Goal: Information Seeking & Learning: Learn about a topic

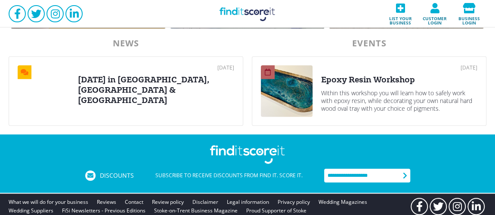
scroll to position [423, 0]
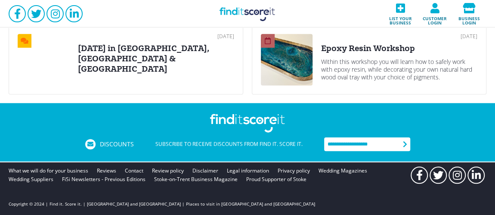
click at [351, 54] on div "[DATE] Epoxy Resin Workshop Within this workshop you will learn how to safely w…" at bounding box center [399, 60] width 156 height 52
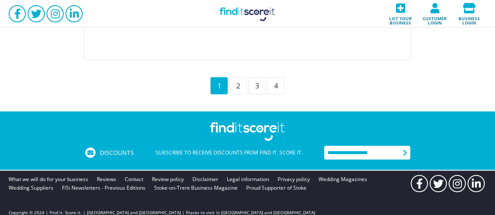
scroll to position [1042, 0]
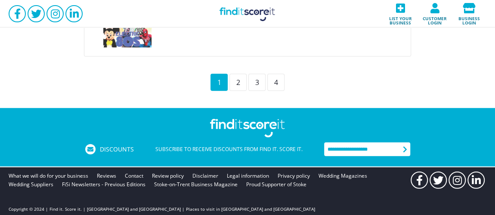
click at [239, 82] on div "2" at bounding box center [237, 82] width 17 height 17
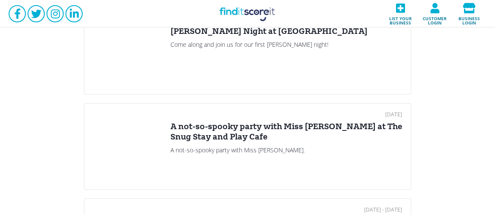
scroll to position [156, 0]
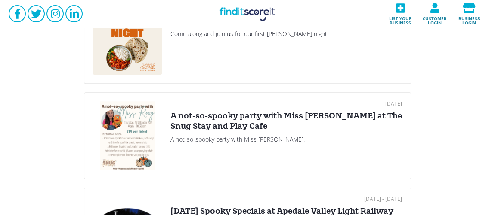
click at [233, 115] on div "A not-so-spooky party with Miss [PERSON_NAME] at The Snug Stay and Play Cafe" at bounding box center [285, 121] width 231 height 21
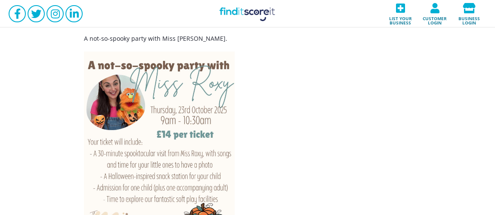
scroll to position [104, 0]
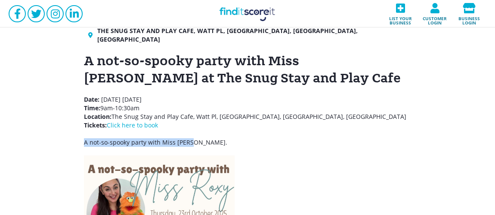
drag, startPoint x: 205, startPoint y: 134, endPoint x: 15, endPoint y: 133, distance: 190.1
click at [15, 133] on div "N/A Visit website The Snug Stay and Play Cafe, [GEOGRAPHIC_DATA], [GEOGRAPHIC_D…" at bounding box center [247, 183] width 495 height 364
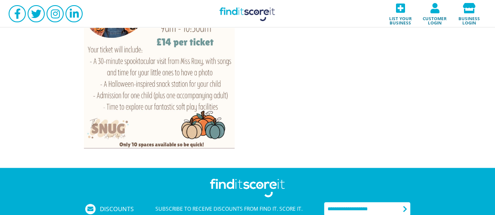
scroll to position [313, 0]
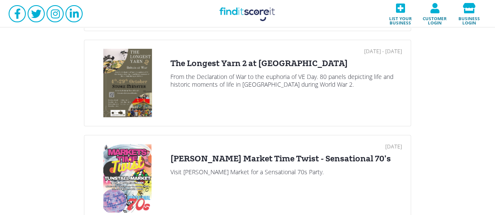
scroll to position [1042, 0]
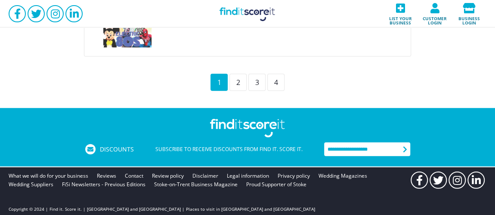
click at [233, 76] on div "2" at bounding box center [237, 82] width 17 height 17
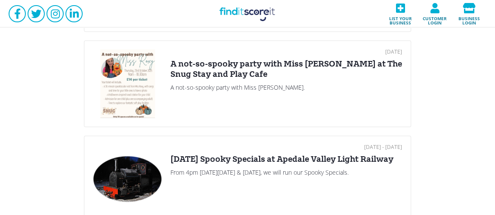
scroll to position [261, 0]
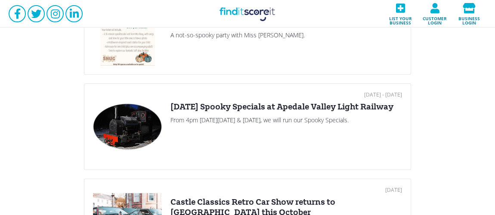
click at [241, 112] on div "[DATE] Spooky Specials at Apedale Valley Light Railway" at bounding box center [285, 107] width 231 height 10
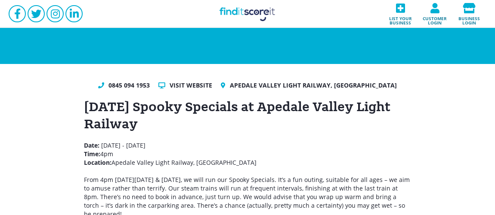
scroll to position [52, 0]
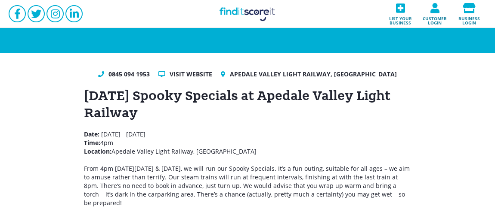
drag, startPoint x: 179, startPoint y: 123, endPoint x: 12, endPoint y: 95, distance: 169.6
click at [6, 95] on div "0845 094 1953 Visit website [GEOGRAPHIC_DATA], [GEOGRAPHIC_DATA] [DATE] Spooky …" at bounding box center [247, 211] width 495 height 317
copy h1 "[DATE] Spooky Specials at Apedale Valley Light Railway"
drag, startPoint x: 124, startPoint y: 139, endPoint x: 96, endPoint y: 104, distance: 44.1
click at [124, 138] on p "Date: [DATE] - [DATE] Time: 4pm Location: [GEOGRAPHIC_DATA], [GEOGRAPHIC_DATA]" at bounding box center [247, 143] width 327 height 26
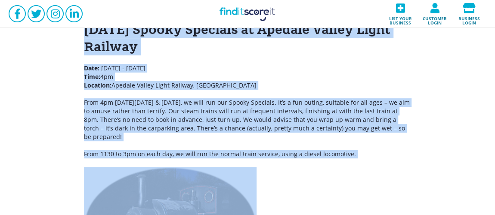
scroll to position [156, 0]
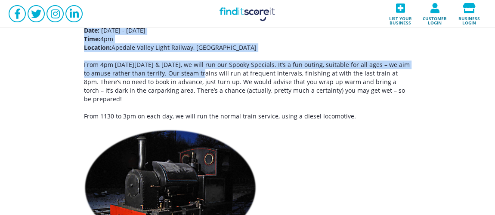
drag, startPoint x: 81, startPoint y: 95, endPoint x: 204, endPoint y: 83, distance: 123.7
click at [204, 83] on div "0845 094 1953 Visit website [GEOGRAPHIC_DATA], [GEOGRAPHIC_DATA] [DATE] Spooky …" at bounding box center [247, 107] width 344 height 283
copy div "[DATE] Spooky Specials at [GEOGRAPHIC_DATA] Light Railway Date: [DATE] - [DATE]…"
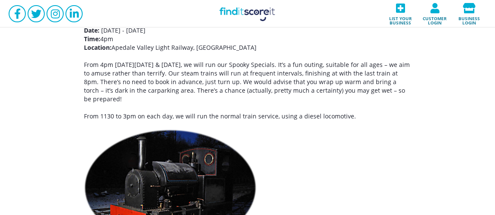
click at [343, 138] on div "[DATE] Spooky Specials at [GEOGRAPHIC_DATA] Light Railway Date: [DATE] - [DATE]…" at bounding box center [247, 115] width 327 height 265
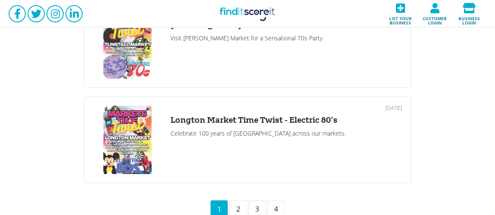
scroll to position [1044, 0]
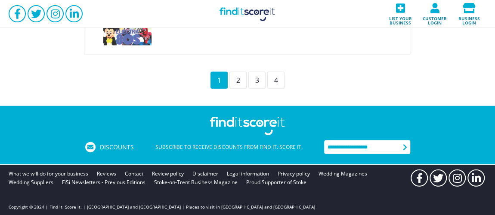
click at [240, 78] on div "2" at bounding box center [237, 80] width 17 height 17
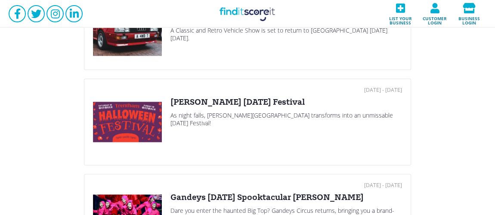
scroll to position [469, 0]
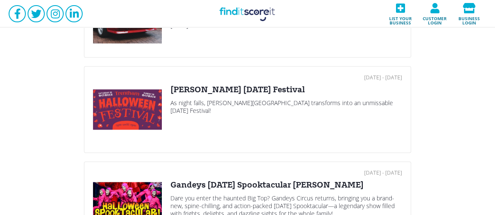
click at [118, 113] on div at bounding box center [127, 109] width 69 height 69
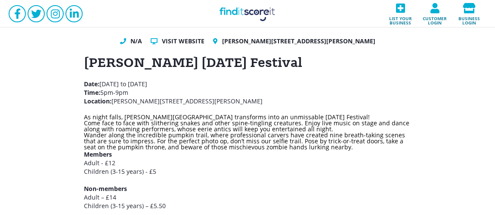
scroll to position [104, 0]
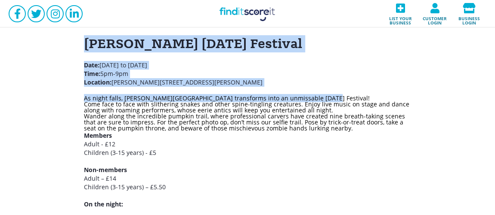
drag, startPoint x: 81, startPoint y: 50, endPoint x: 324, endPoint y: 104, distance: 248.9
copy div "[PERSON_NAME] [DATE] Festival Date: [DATE] to [DATE] Time : 5pm-9pm Location: […"
click at [310, 48] on h1 "[PERSON_NAME] [DATE] Festival" at bounding box center [247, 43] width 327 height 17
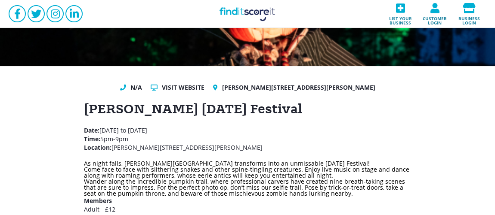
scroll to position [0, 0]
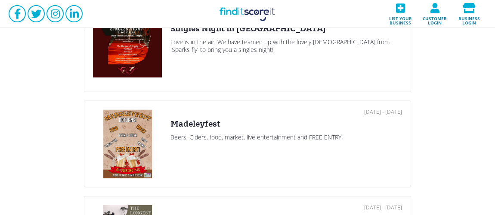
scroll to position [938, 0]
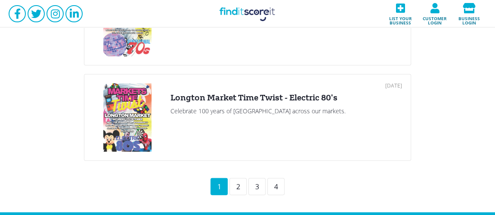
click at [237, 184] on div "2" at bounding box center [237, 186] width 17 height 17
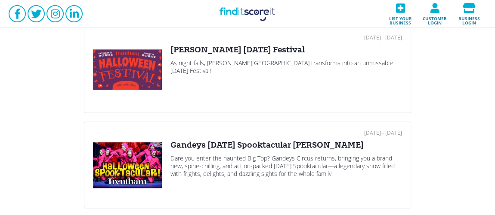
scroll to position [521, 0]
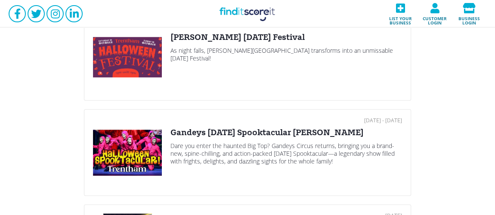
click at [230, 142] on div "Dare you enter the haunted Big Top? Gandeys Circus returns, bringing you a bran…" at bounding box center [285, 153] width 231 height 23
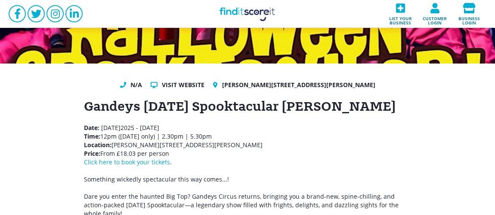
scroll to position [52, 0]
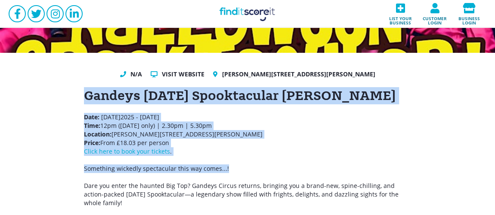
drag, startPoint x: 229, startPoint y: 168, endPoint x: 79, endPoint y: 96, distance: 166.2
click at [79, 96] on div "N/A Visit website [PERSON_NAME][STREET_ADDRESS][PERSON_NAME] Gandeys [DATE] Spo…" at bounding box center [247, 173] width 344 height 206
copy div "Gandeys [DATE] Spooktacular [PERSON_NAME] Date: [DATE] - [DATE] Time: 12pm ([DA…"
drag, startPoint x: 323, startPoint y: 156, endPoint x: 315, endPoint y: 154, distance: 8.2
click at [323, 156] on div "Gandeys [DATE] Spooktacular [PERSON_NAME] Date: [DATE] - [DATE] Time: 12pm ([DA…" at bounding box center [247, 181] width 327 height 189
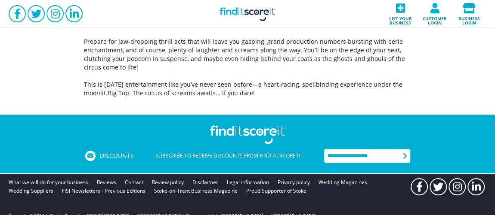
scroll to position [243, 0]
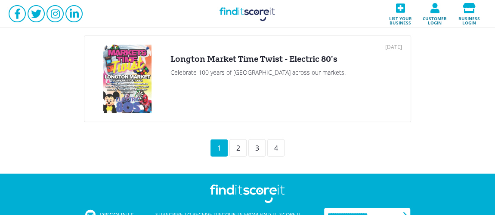
scroll to position [1044, 0]
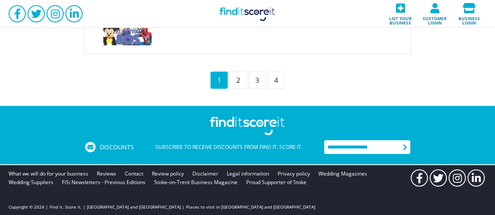
click at [238, 82] on div "2" at bounding box center [237, 80] width 17 height 17
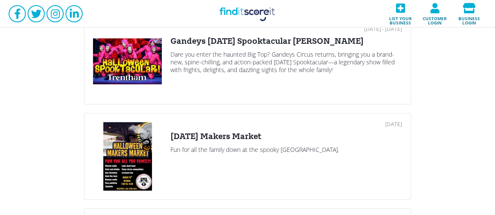
scroll to position [625, 0]
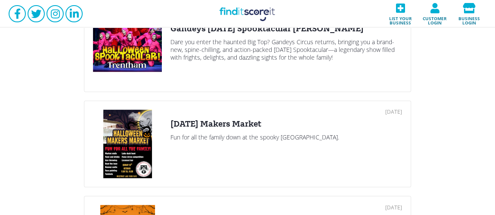
click at [123, 135] on div at bounding box center [127, 144] width 69 height 69
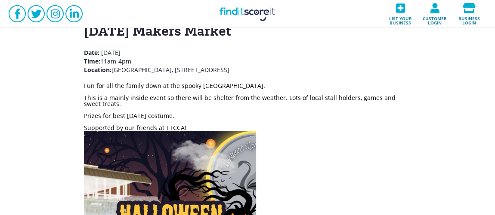
scroll to position [104, 0]
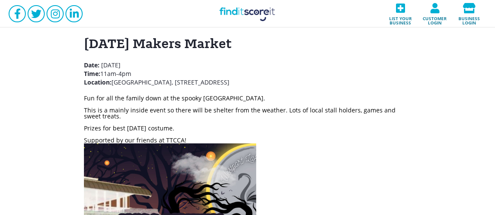
drag, startPoint x: 273, startPoint y: 108, endPoint x: 55, endPoint y: 50, distance: 225.1
click at [55, 50] on div "N/A Visit website Westport Lake View Cafe, Westport Lake Rd, Burslem, Stoke-on-…" at bounding box center [247, 203] width 495 height 404
copy div "Halloween Makers Market Date: Sunday 26th October 2025 Time: 11am-4pm Location:…"
click at [321, 120] on div "This is a mainly inside event so there will be shelter from the weather. Lots o…" at bounding box center [247, 114] width 327 height 12
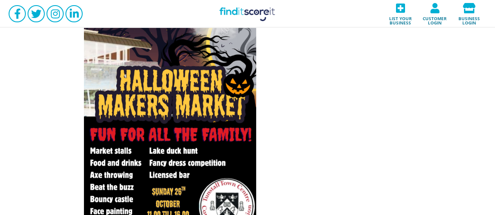
scroll to position [261, 0]
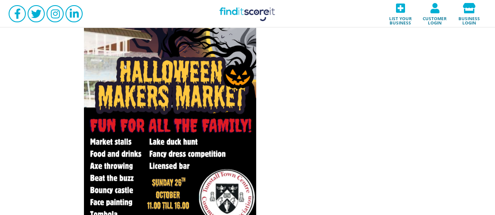
drag, startPoint x: 240, startPoint y: 19, endPoint x: 258, endPoint y: 38, distance: 26.2
click at [240, 19] on link "Find it Score it" at bounding box center [247, 14] width 86 height 28
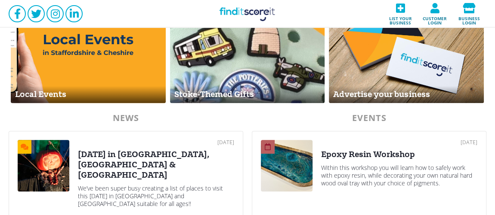
scroll to position [428, 0]
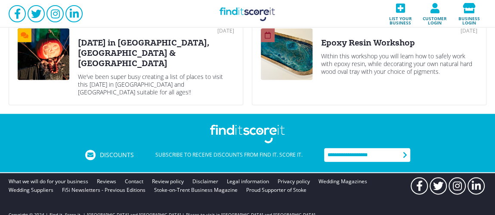
click at [143, 38] on div "Halloween in Stoke-on-Trent, Staffordshire & Cheshire" at bounding box center [156, 53] width 156 height 31
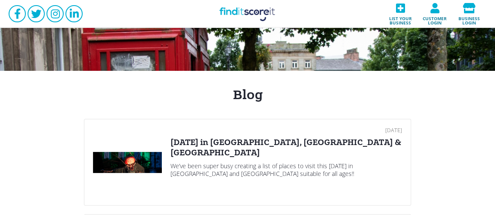
scroll to position [52, 0]
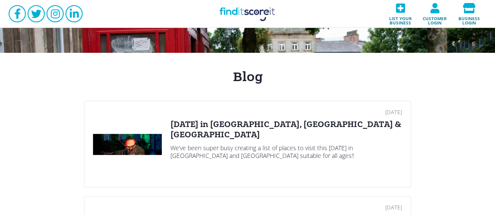
click at [302, 122] on div "Halloween in Stoke-on-Trent, Staffordshire & Cheshire" at bounding box center [285, 130] width 231 height 21
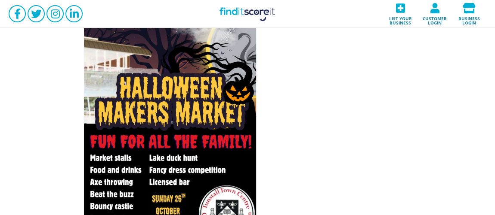
scroll to position [1321, 0]
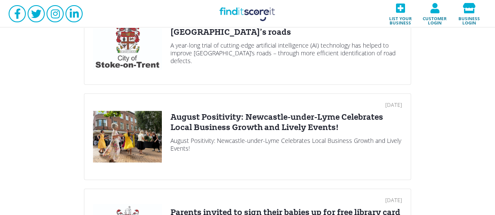
scroll to position [677, 0]
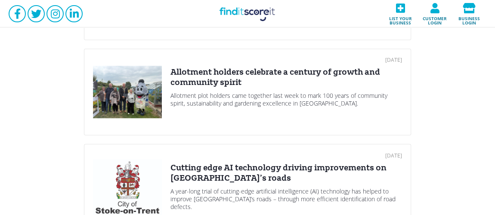
click at [270, 13] on link "Find it Score it" at bounding box center [247, 14] width 86 height 28
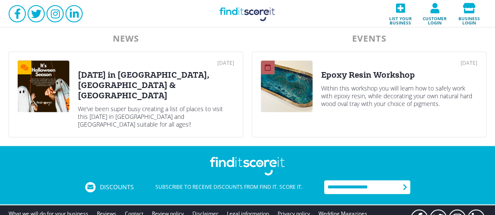
scroll to position [376, 0]
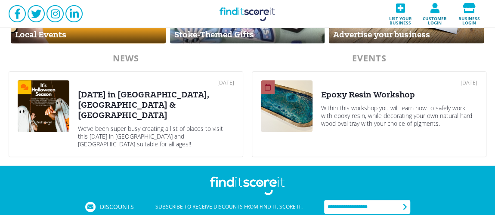
click at [353, 109] on div "Within this workshop you will learn how to safely work with epoxy resin, while …" at bounding box center [399, 115] width 156 height 23
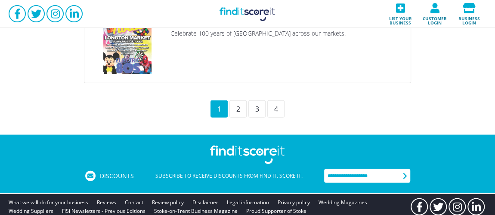
scroll to position [1044, 0]
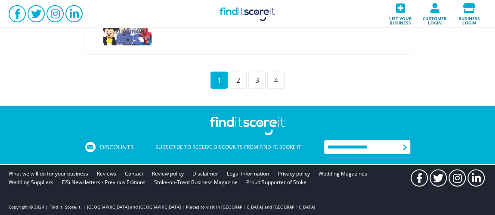
click at [246, 81] on div "1 2 3 4" at bounding box center [247, 80] width 327 height 17
click at [245, 82] on div "2" at bounding box center [237, 80] width 17 height 17
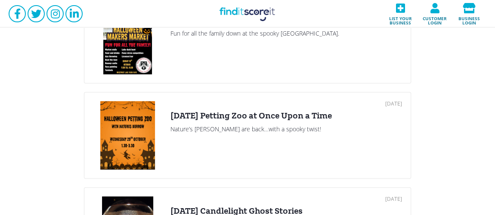
scroll to position [782, 0]
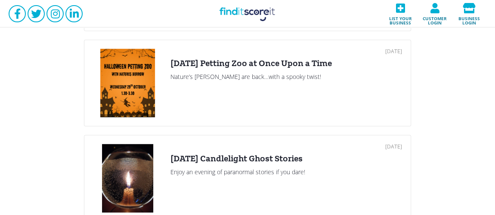
click at [283, 62] on div "[DATE] Petting Zoo at Once Upon a Time" at bounding box center [285, 63] width 231 height 10
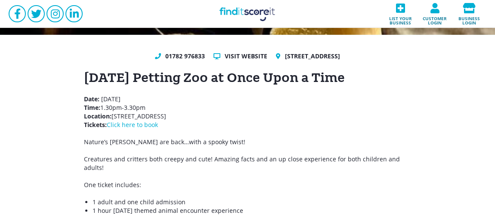
scroll to position [104, 0]
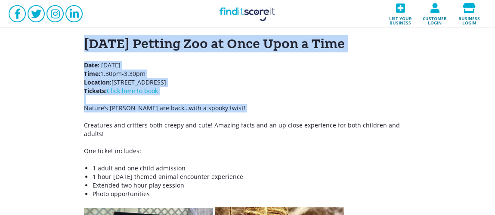
drag, startPoint x: 80, startPoint y: 50, endPoint x: 261, endPoint y: 124, distance: 195.4
click at [261, 124] on div "01782 976833 Visit website Unit 5C, Norton Industrial Estate, Bellerton Lane, S…" at bounding box center [247, 194] width 344 height 353
copy div "Halloween Petting Zoo at Once Upon a Time Date: Wednesday 29th October 2025 Tim…"
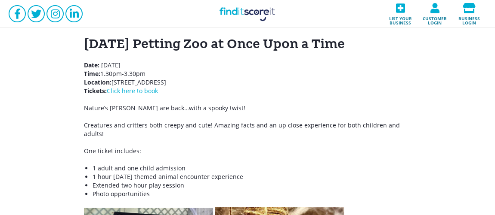
click at [313, 142] on p "Date: Wednesday 29th October 2025 Time: 1.30pm-3.30pm Location: Unit 5C, Norton…" at bounding box center [247, 108] width 327 height 95
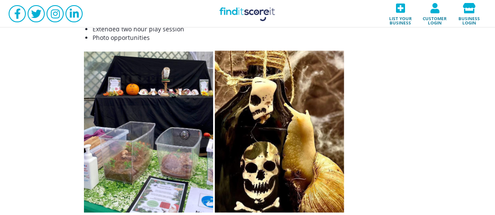
scroll to position [313, 0]
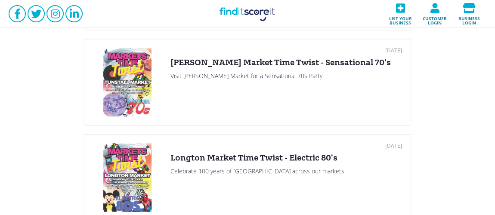
scroll to position [938, 0]
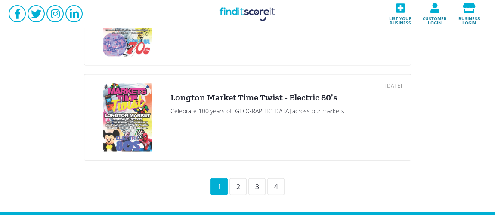
click at [238, 185] on div "2" at bounding box center [237, 186] width 17 height 17
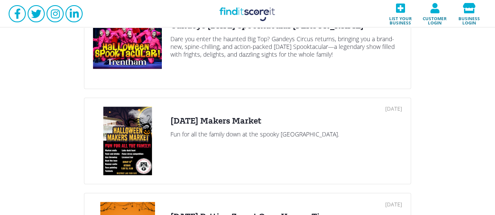
scroll to position [677, 0]
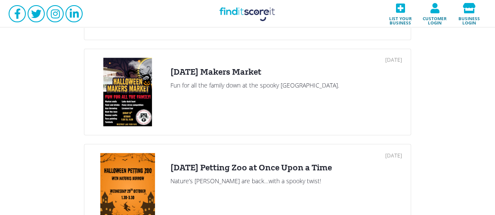
click at [225, 165] on div "[DATE] Petting Zoo at Once Upon a Time" at bounding box center [285, 168] width 231 height 10
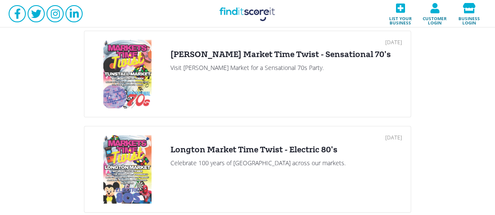
scroll to position [1044, 0]
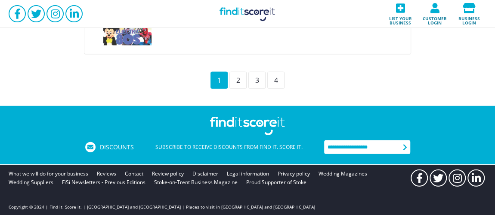
click at [239, 72] on div "2" at bounding box center [237, 80] width 17 height 17
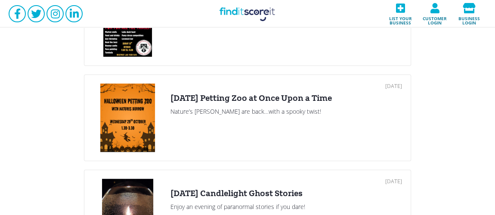
scroll to position [782, 0]
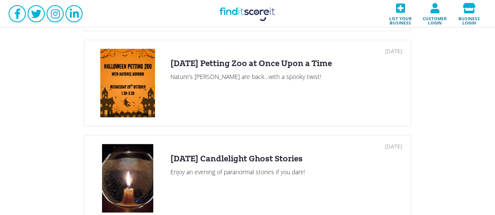
click at [237, 154] on div "Halloween Candlelight Ghost Stories" at bounding box center [285, 159] width 231 height 10
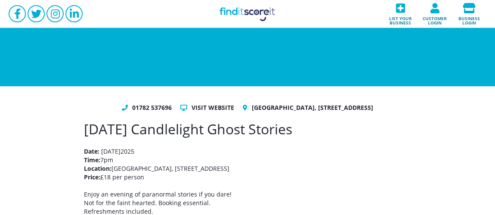
scroll to position [71, 0]
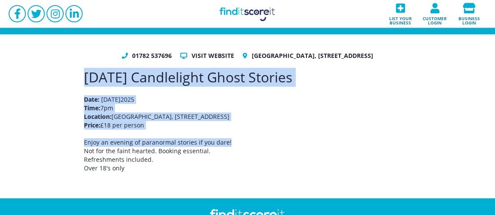
drag, startPoint x: 230, startPoint y: 150, endPoint x: 76, endPoint y: 88, distance: 166.2
click at [76, 88] on div "01782 537696 Visit website Ford Green Hall, 211 Ford Green Road, Stoke-on-Trent…" at bounding box center [247, 117] width 344 height 130
copy div "Halloween Candlelight Ghost Stories Date: Friday 31st October 2025 Time: 7pm Lo…"
click at [379, 126] on p "Date: Friday 31st October 2025 Time: 7pm Location: Ford Green Hall, 211 Ford Gr…" at bounding box center [247, 112] width 327 height 34
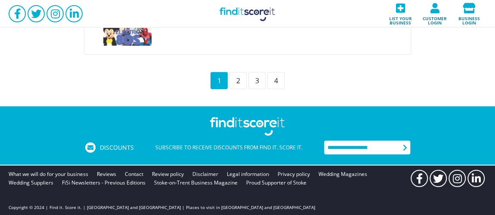
scroll to position [1044, 0]
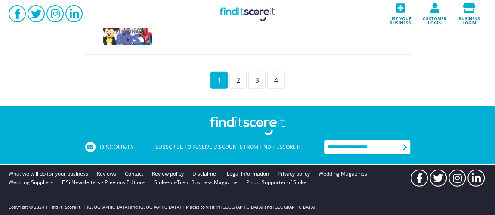
click at [261, 79] on div "3" at bounding box center [256, 80] width 17 height 17
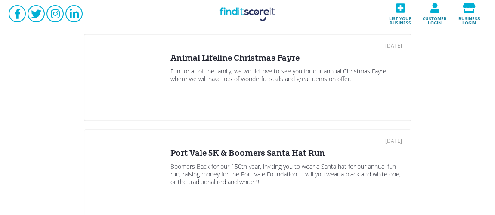
scroll to position [1042, 0]
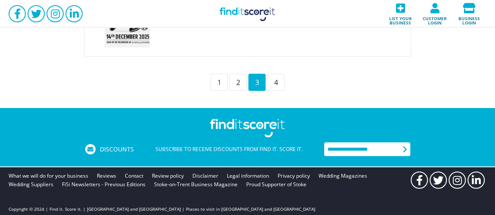
click at [239, 80] on div "2" at bounding box center [237, 82] width 17 height 17
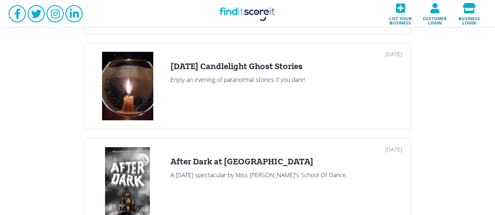
scroll to position [886, 0]
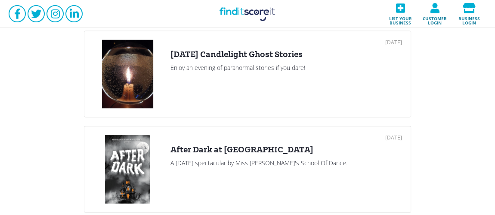
click at [230, 145] on div "After Dark at Stoke-on-Trent Repertory Theatre" at bounding box center [285, 150] width 231 height 10
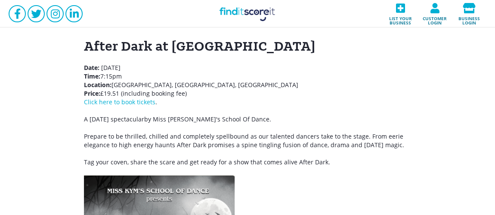
scroll to position [104, 0]
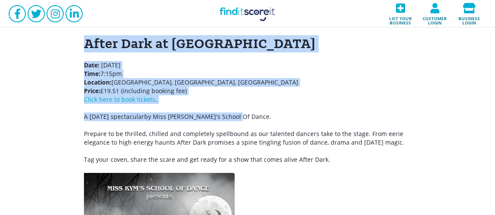
drag, startPoint x: 267, startPoint y: 117, endPoint x: 80, endPoint y: 40, distance: 202.6
click at [80, 40] on div "N/A Visit website Stoke-on-Trent Repertory Theatre, Stoke-on-Trent, ST4 2TR Aft…" at bounding box center [247, 212] width 344 height 388
copy div "After Dark at Stoke-on-Trent Repertory Theatre Date: Friday 31st October 2025 T…"
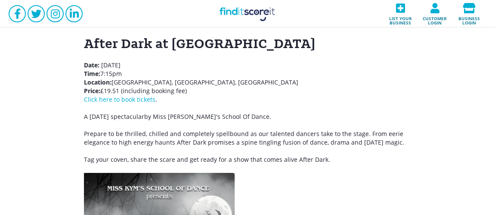
click at [261, 133] on p "Prepare to be thrilled, chilled and completely spellbound as our talented dance…" at bounding box center [247, 138] width 327 height 17
click at [332, 89] on p "Date: Friday 31st October 2025 Time: 7:15pm Location: Stoke-on-Trent Repertory …" at bounding box center [247, 82] width 327 height 43
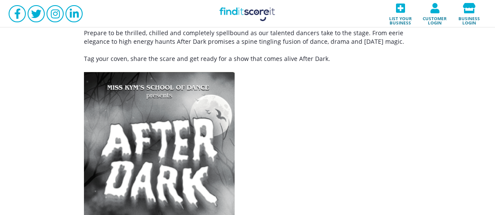
scroll to position [208, 0]
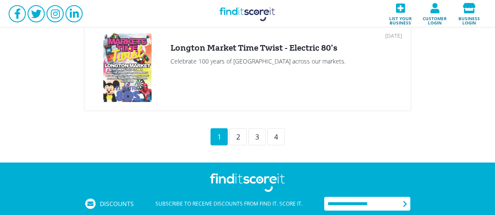
scroll to position [1044, 0]
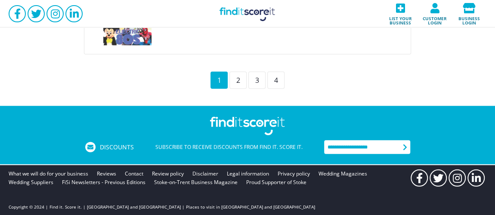
click at [237, 77] on div "2" at bounding box center [237, 80] width 17 height 17
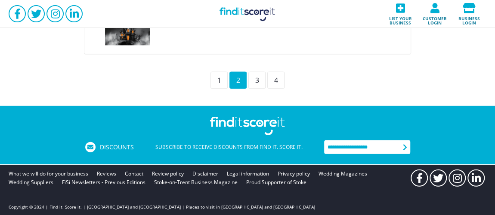
click at [261, 77] on div "3" at bounding box center [256, 80] width 17 height 17
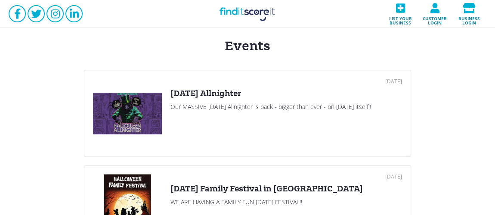
scroll to position [104, 0]
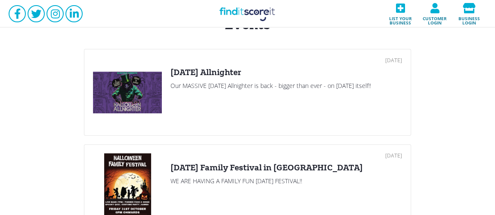
click at [153, 98] on div at bounding box center [127, 92] width 69 height 69
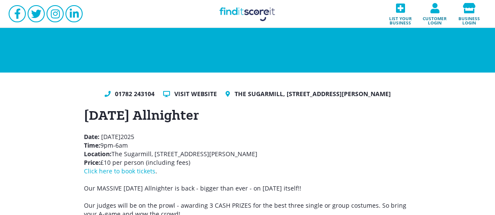
scroll to position [52, 0]
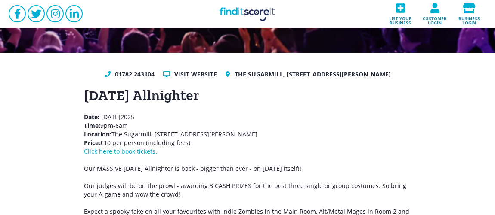
drag, startPoint x: 184, startPoint y: 107, endPoint x: 350, endPoint y: 175, distance: 179.5
copy div "Halloween Allnighter Date: Friday 31st October 2025 Time: 9pm-6am Location: The…"
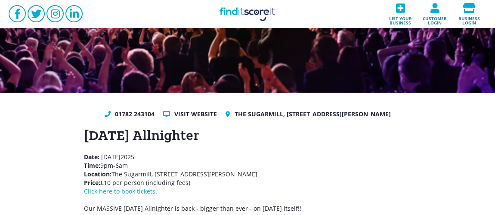
scroll to position [0, 0]
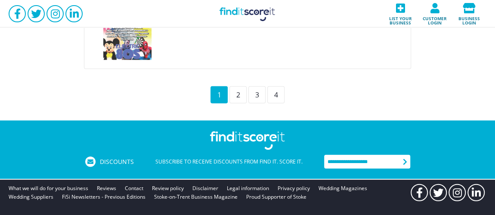
scroll to position [1044, 0]
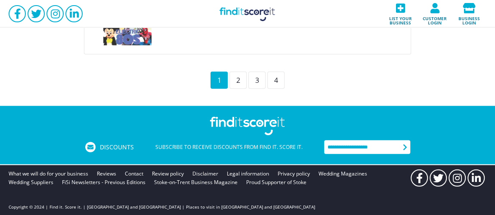
click at [253, 77] on div "3" at bounding box center [256, 80] width 17 height 17
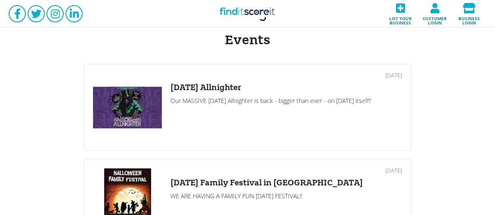
scroll to position [156, 0]
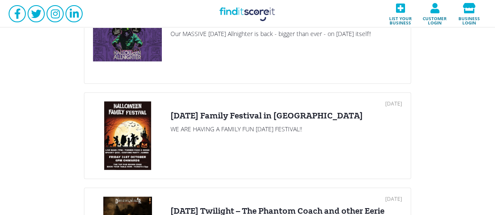
click at [224, 114] on div "Halloween Family Festival in Brown Edge" at bounding box center [285, 116] width 231 height 10
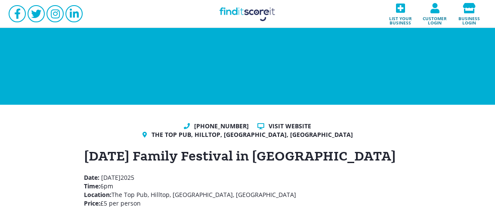
scroll to position [52, 0]
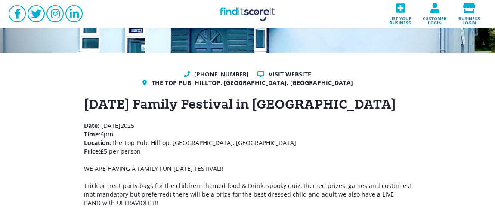
drag, startPoint x: 246, startPoint y: 169, endPoint x: 78, endPoint y: 101, distance: 181.9
copy div "Halloween Family Festival in Brown Edge Date: Friday 31st October 2025 Time: 6p…"
click at [317, 128] on p "Date: Friday 31st October 2025 Time: 6pm Location: The Top Pub, Hilltop, Brown …" at bounding box center [247, 139] width 327 height 34
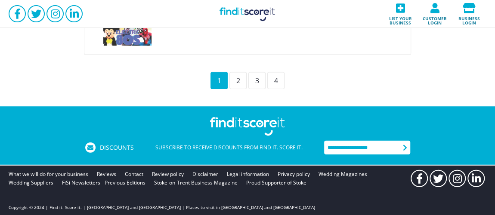
scroll to position [1044, 0]
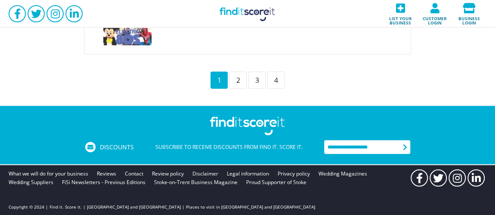
click at [259, 74] on div "3" at bounding box center [256, 80] width 17 height 17
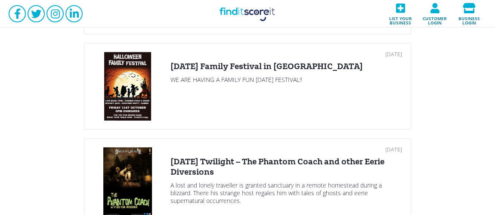
scroll to position [261, 0]
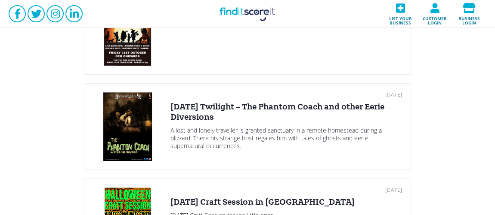
click at [138, 121] on div at bounding box center [127, 126] width 69 height 69
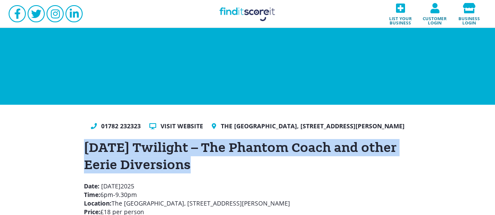
drag, startPoint x: 84, startPoint y: 156, endPoint x: 258, endPoint y: 171, distance: 174.3
click at [258, 171] on h1 "Friday Twilight – The Phantom Coach and other Eerie Diversions" at bounding box center [247, 156] width 327 height 34
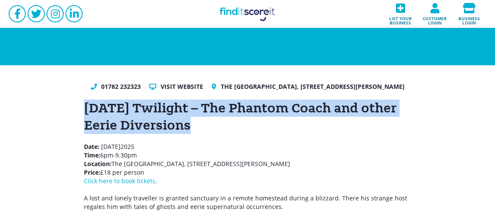
scroll to position [52, 0]
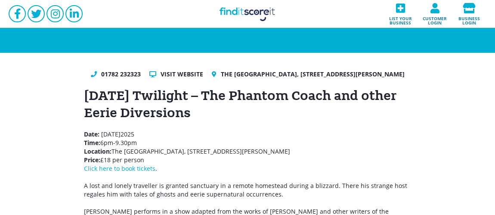
click at [191, 170] on p "Date: Friday 31st October 2025 Time: 6pm-9.30pm Location: The Potteries Museum …" at bounding box center [247, 151] width 327 height 43
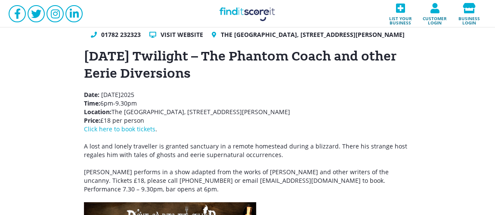
scroll to position [104, 0]
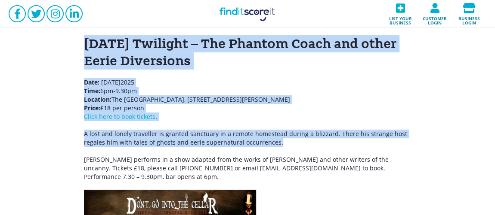
drag, startPoint x: 293, startPoint y: 149, endPoint x: 74, endPoint y: 58, distance: 236.4
drag, startPoint x: 312, startPoint y: 127, endPoint x: 219, endPoint y: 65, distance: 112.0
click at [312, 121] on p "Date: Friday 31st October 2025 Time: 6pm-9.30pm Location: The Potteries Museum …" at bounding box center [247, 99] width 327 height 43
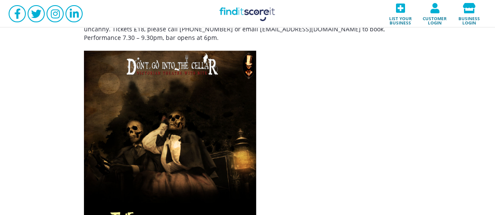
scroll to position [208, 0]
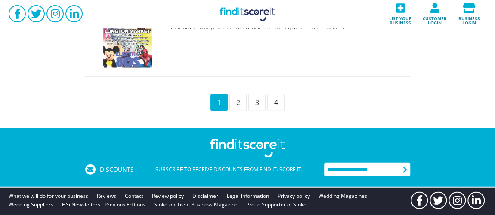
scroll to position [1044, 0]
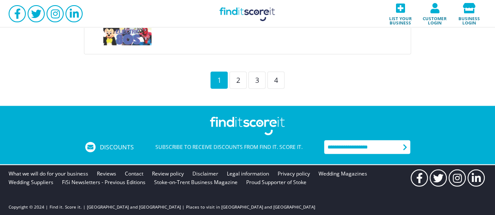
click at [257, 77] on div "3" at bounding box center [256, 80] width 17 height 17
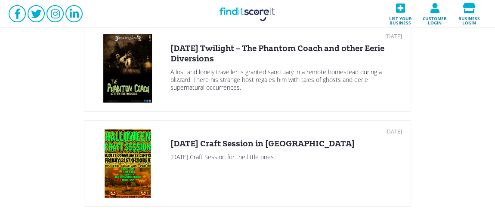
scroll to position [365, 0]
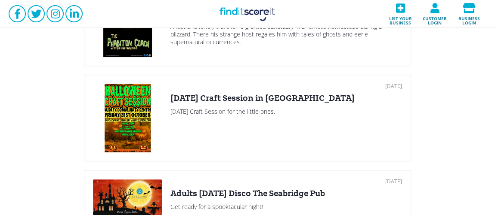
click at [200, 108] on div "Halloween Craft Session for the little ones." at bounding box center [285, 112] width 231 height 8
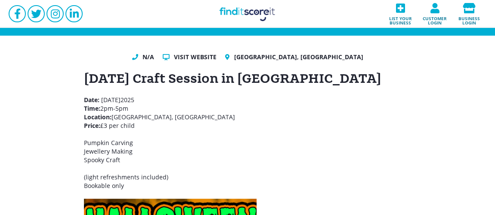
scroll to position [104, 0]
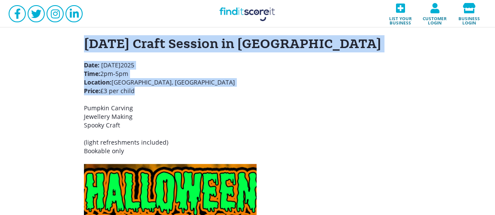
drag, startPoint x: 147, startPoint y: 94, endPoint x: 65, endPoint y: 42, distance: 97.6
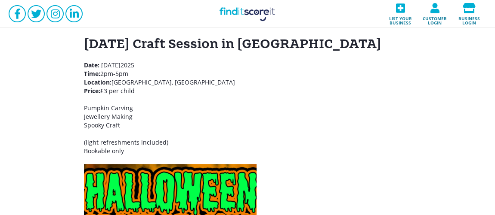
click at [153, 121] on p "Pumpkin Carving Jewellery Making Spooky Craft" at bounding box center [247, 117] width 327 height 26
drag, startPoint x: 139, startPoint y: 118, endPoint x: 127, endPoint y: 117, distance: 11.6
click at [127, 117] on p "Pumpkin Carving Jewellery Making Spooky Craft" at bounding box center [247, 117] width 327 height 26
click at [135, 107] on p "Pumpkin Carving Jewellery Making Spooky Craft" at bounding box center [247, 117] width 327 height 26
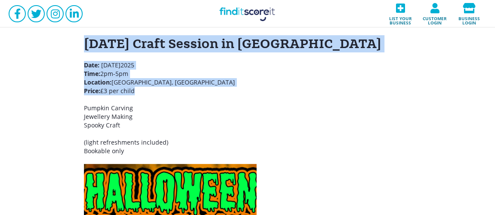
drag, startPoint x: 165, startPoint y: 92, endPoint x: 71, endPoint y: 45, distance: 105.4
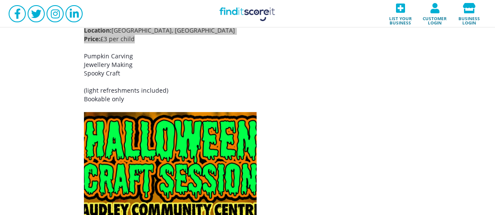
scroll to position [208, 0]
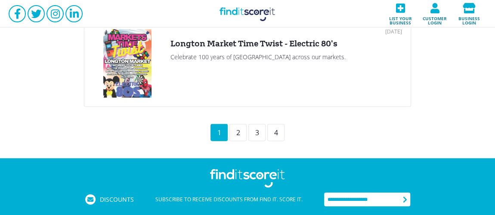
scroll to position [1044, 0]
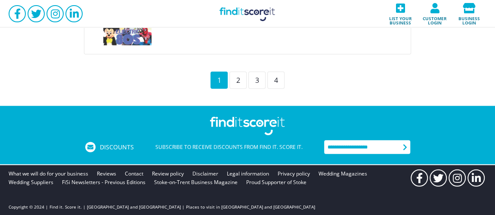
click at [263, 74] on div "3" at bounding box center [256, 80] width 17 height 17
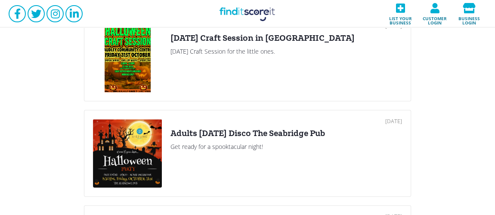
scroll to position [469, 0]
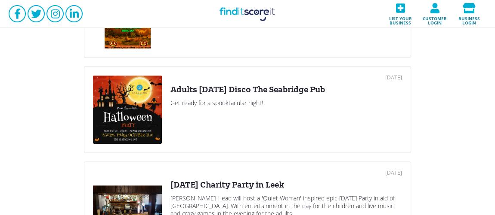
click at [237, 86] on div "Adults Halloween Disco The Seabridge Pub" at bounding box center [285, 90] width 231 height 10
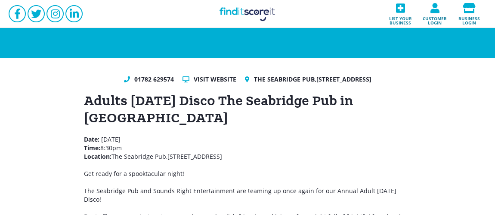
scroll to position [104, 0]
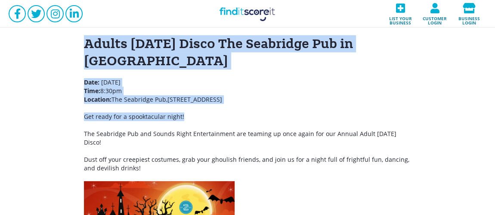
drag, startPoint x: 187, startPoint y: 123, endPoint x: 80, endPoint y: 56, distance: 126.3
click at [80, 56] on div "01782 629574 Visit website The Seabridge Pub,174 Seabridge Lane, Newcastle-unde…" at bounding box center [247, 176] width 344 height 316
drag, startPoint x: 276, startPoint y: 89, endPoint x: 243, endPoint y: 67, distance: 39.1
click at [276, 89] on p "Date: Friday 31st October 2025 Time: 8:30pm Location: The Seabridge Pub,174 Sea…" at bounding box center [247, 91] width 327 height 26
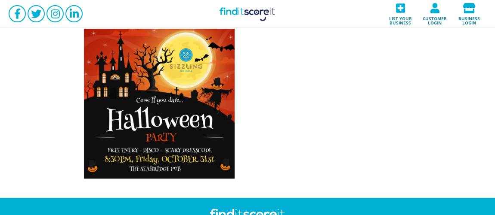
scroll to position [261, 0]
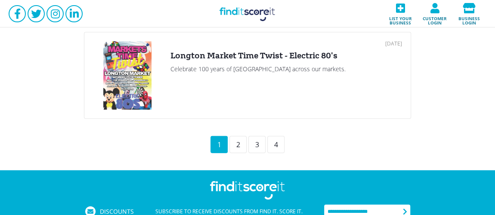
scroll to position [1044, 0]
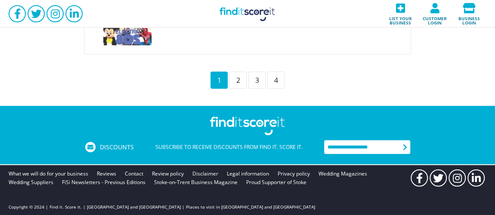
click at [261, 77] on div "3" at bounding box center [256, 80] width 17 height 17
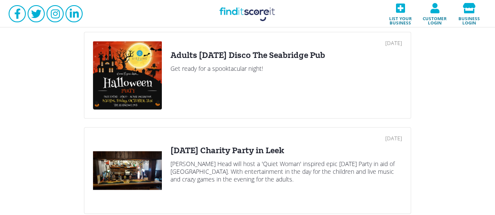
scroll to position [521, 0]
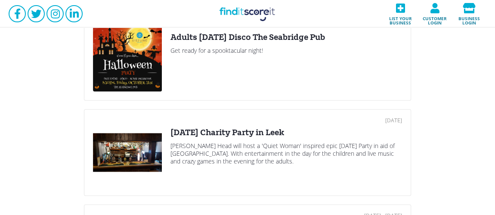
click at [241, 132] on div "Halloween Charity Party in Leek" at bounding box center [285, 133] width 231 height 10
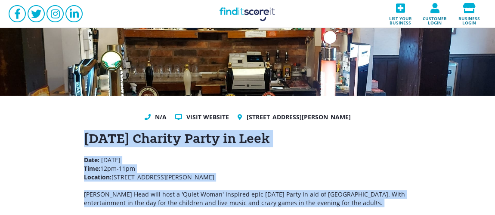
scroll to position [11, 0]
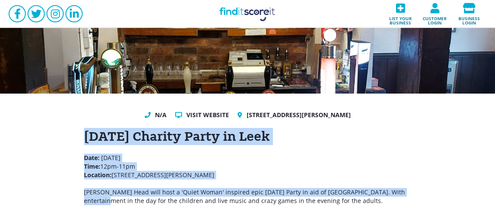
drag, startPoint x: 80, startPoint y: 144, endPoint x: 424, endPoint y: 191, distance: 346.8
click at [424, 191] on div "N/A Visit website 16 St Edward Street, Leek, ST13 5DS Halloween Charity Party i…" at bounding box center [247, 184] width 495 height 181
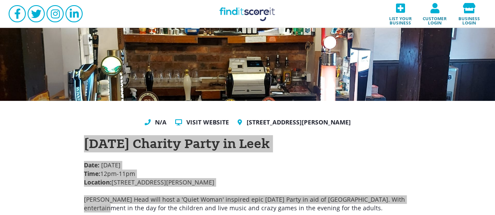
scroll to position [0, 0]
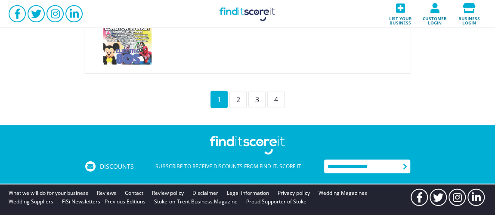
scroll to position [1044, 0]
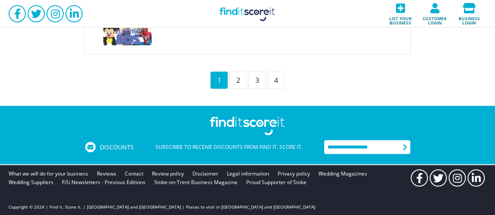
click at [257, 76] on div "3" at bounding box center [256, 80] width 17 height 17
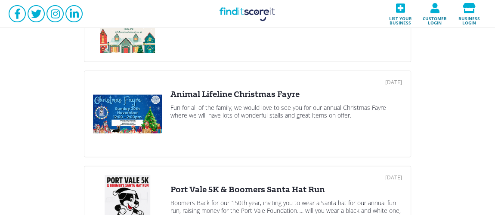
scroll to position [938, 0]
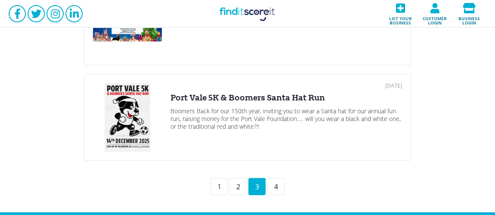
click at [274, 186] on div "4" at bounding box center [275, 186] width 17 height 17
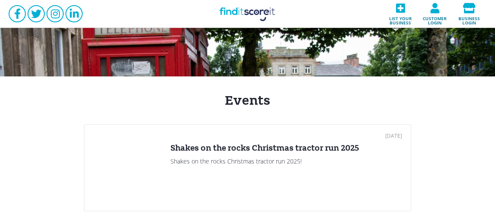
scroll to position [0, 0]
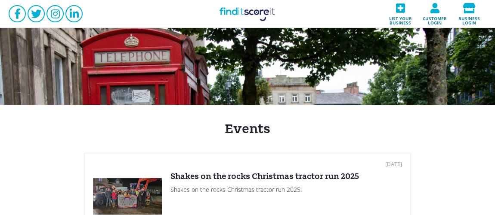
click at [258, 16] on link "Find it Score it" at bounding box center [247, 14] width 86 height 28
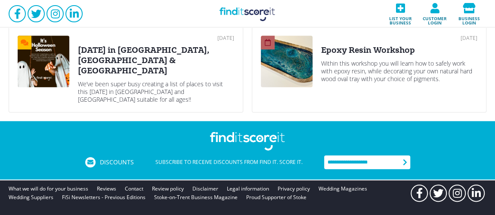
scroll to position [428, 0]
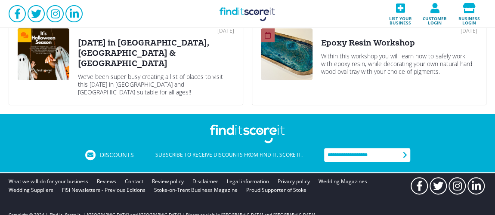
click at [364, 64] on div "Within this workshop you will learn how to safely work with epoxy resin, while …" at bounding box center [399, 63] width 156 height 23
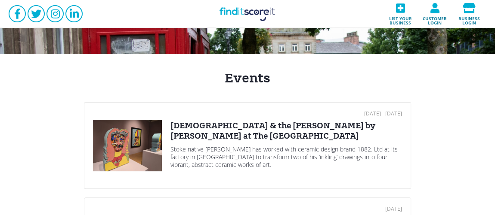
click at [222, 102] on link "12 Jun 2025 - 09 Dec 2025 Jesus & the Pope by Robbie Williams at The Potteries …" at bounding box center [247, 145] width 327 height 87
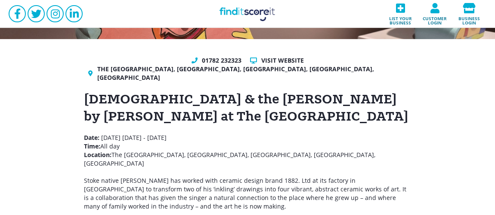
scroll to position [104, 0]
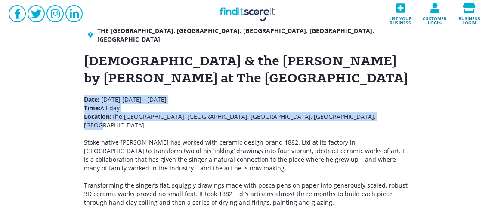
drag, startPoint x: 366, startPoint y: 105, endPoint x: 85, endPoint y: 92, distance: 282.0
click at [85, 95] on p "Date: Thursday 12th June 2025 - Sunday 7th December 2025 Time: All day Location…" at bounding box center [247, 133] width 327 height 77
drag, startPoint x: 237, startPoint y: 6, endPoint x: 256, endPoint y: 16, distance: 21.3
click at [238, 6] on link "Find it Score it" at bounding box center [247, 14] width 86 height 28
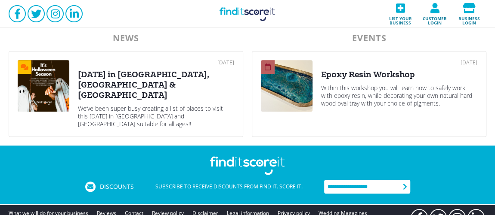
scroll to position [428, 0]
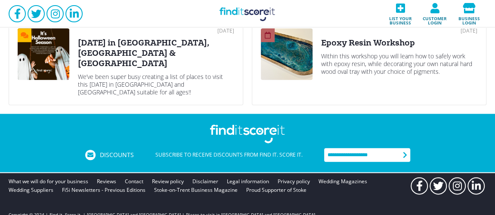
click at [384, 52] on div "Within this workshop you will learn how to safely work with epoxy resin, while …" at bounding box center [399, 63] width 156 height 23
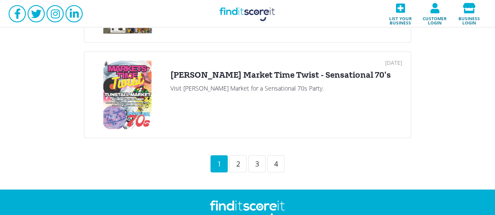
scroll to position [990, 0]
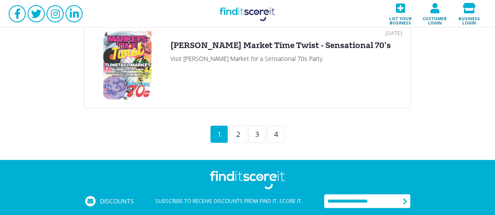
click at [235, 126] on div "2" at bounding box center [237, 134] width 17 height 17
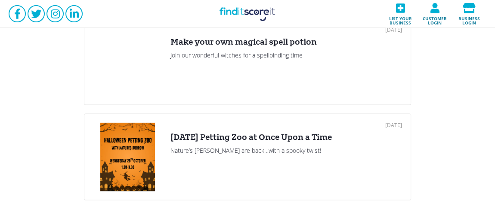
scroll to position [886, 0]
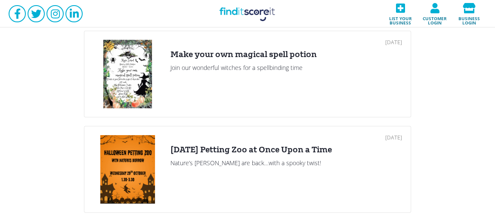
click at [264, 55] on div "Make your own magical spell potion" at bounding box center [285, 54] width 231 height 10
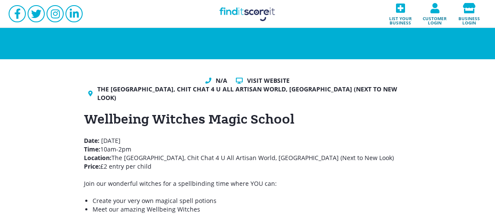
scroll to position [52, 0]
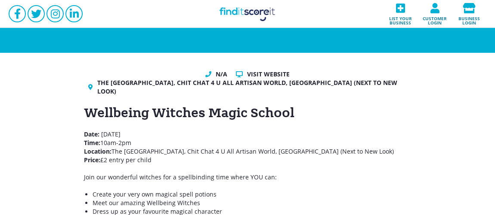
drag, startPoint x: 157, startPoint y: 163, endPoint x: 51, endPoint y: 127, distance: 111.4
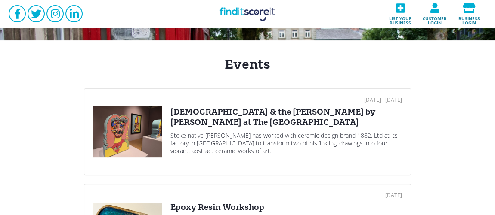
scroll to position [52, 0]
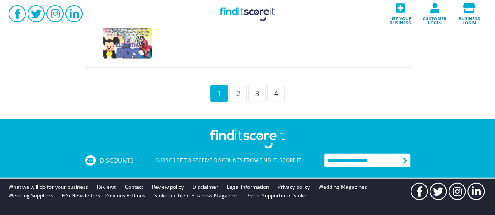
scroll to position [1042, 0]
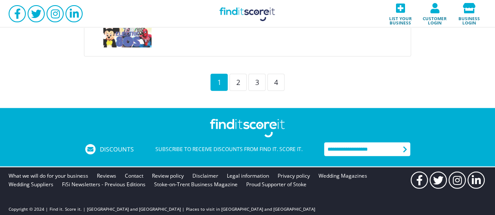
click at [245, 84] on div "2" at bounding box center [237, 82] width 17 height 17
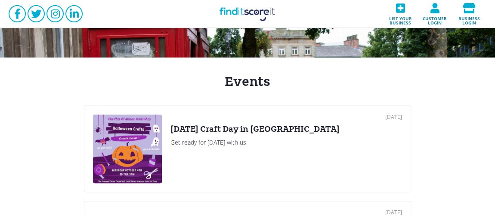
scroll to position [104, 0]
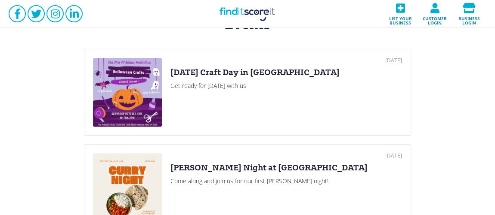
click at [237, 77] on div "[DATE] Craft Day in [GEOGRAPHIC_DATA]" at bounding box center [285, 73] width 231 height 10
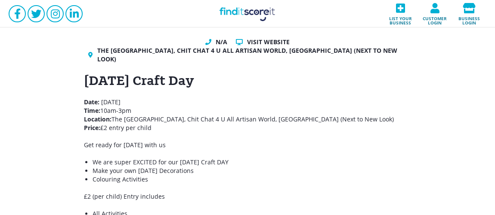
scroll to position [104, 0]
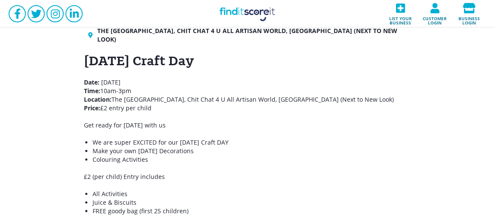
drag, startPoint x: 176, startPoint y: 124, endPoint x: 81, endPoint y: 59, distance: 115.3
click at [81, 59] on div "N/A Visit website The Potteries Shopping Centre, Chit Chat 4 U All Artisan Worl…" at bounding box center [247, 208] width 344 height 381
copy div "Halloween Craft Day Date: Saturday 4th October 2025 Time: 10am-3pm Location: Th…"
click at [215, 150] on li "Make your own Halloween Decorations" at bounding box center [251, 151] width 318 height 9
drag, startPoint x: 237, startPoint y: 141, endPoint x: 90, endPoint y: 141, distance: 146.2
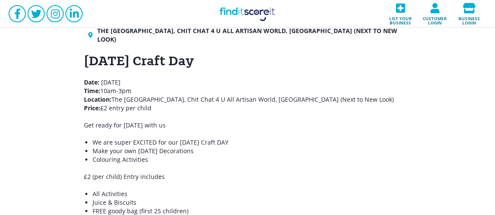
click at [90, 141] on ul "We are super EXCITED for our Halloween Craft DAY Make your own Halloween Decora…" at bounding box center [247, 151] width 327 height 26
copy li "We are super EXCITED for our Halloween Craft DAY"
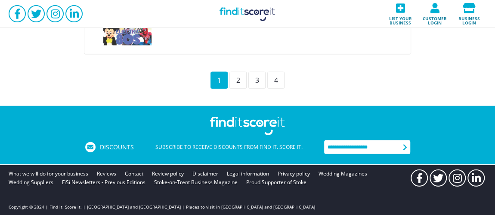
click at [242, 78] on div "2" at bounding box center [237, 80] width 17 height 17
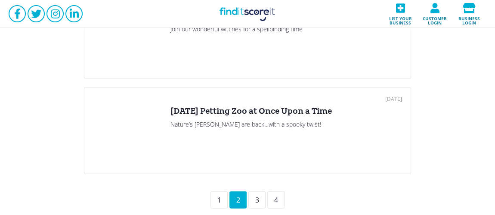
scroll to position [886, 0]
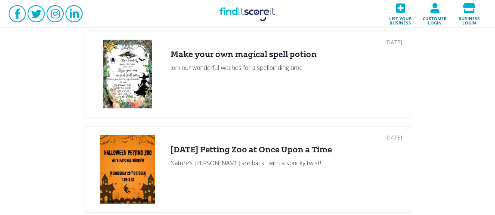
click at [277, 52] on div "Make your own magical spell potion" at bounding box center [285, 54] width 231 height 10
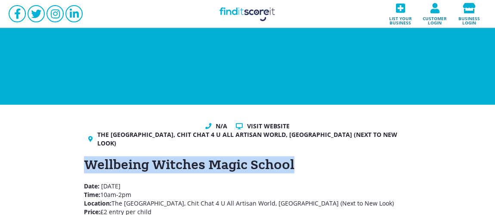
drag, startPoint x: 295, startPoint y: 167, endPoint x: 80, endPoint y: 166, distance: 214.1
copy h1 "Wellbeing Witches Magic School"
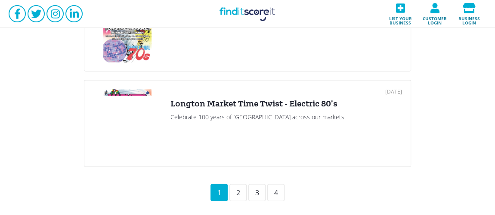
scroll to position [990, 0]
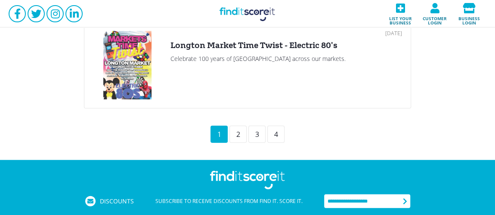
click at [236, 132] on div "2" at bounding box center [237, 134] width 17 height 17
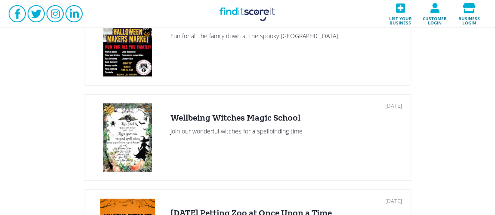
scroll to position [834, 0]
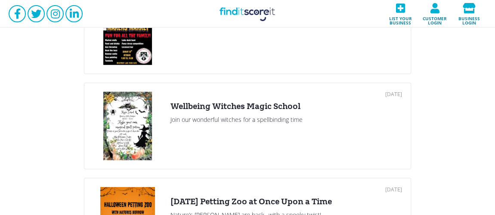
click at [225, 104] on div "Wellbeing Witches Magic School" at bounding box center [285, 106] width 231 height 10
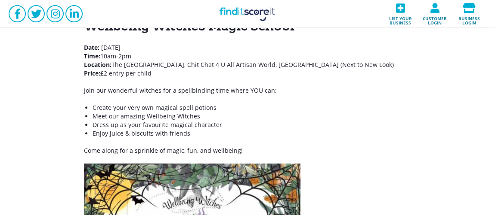
scroll to position [156, 0]
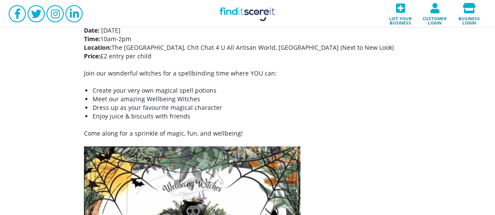
drag, startPoint x: 171, startPoint y: 59, endPoint x: 83, endPoint y: 55, distance: 88.7
click at [63, 56] on div "N/A Visit website [GEOGRAPHIC_DATA], Chit Chat 4 U All Artisan World, [GEOGRAPH…" at bounding box center [247, 211] width 495 height 524
click at [189, 55] on p "Date: [DATE] Time: 10am-2pm Location: [GEOGRAPHIC_DATA], Chit Chat 4 U [GEOGRAP…" at bounding box center [247, 43] width 327 height 34
click at [155, 56] on p "Date: [DATE] Time: 10am-2pm Location: [GEOGRAPHIC_DATA], Chit Chat 4 U [GEOGRAP…" at bounding box center [247, 43] width 327 height 34
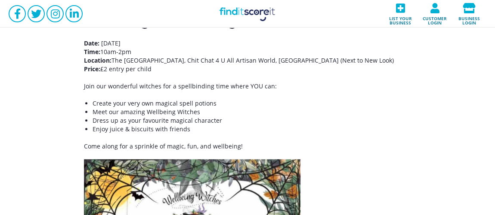
scroll to position [104, 0]
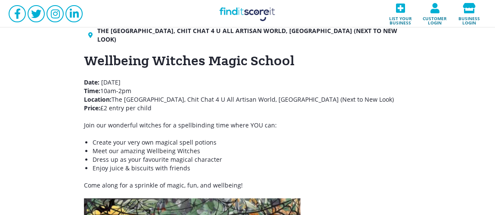
drag, startPoint x: 396, startPoint y: 98, endPoint x: 85, endPoint y: 83, distance: 311.2
click at [85, 83] on p "Date: [DATE] Time: 10am-2pm Location: [GEOGRAPHIC_DATA], Chit Chat 4 U [GEOGRAP…" at bounding box center [247, 95] width 327 height 34
copy p "Date: [DATE] Time: 10am-2pm Location: [GEOGRAPHIC_DATA], Chit Chat [GEOGRAPHIC_…"
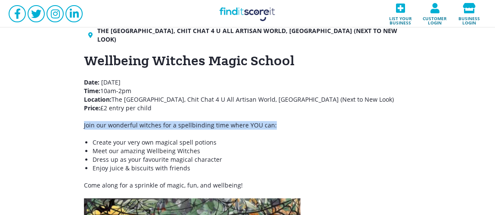
drag, startPoint x: 280, startPoint y: 128, endPoint x: 72, endPoint y: 127, distance: 208.1
click at [237, 127] on p "Join our wonderful witches for a spellbinding time where YOU can:" at bounding box center [247, 125] width 327 height 9
drag, startPoint x: 223, startPoint y: 125, endPoint x: 71, endPoint y: 127, distance: 152.7
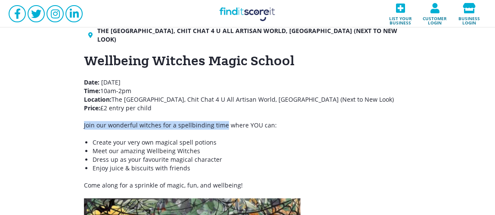
copy p "Join our wonderful witches for a spellbinding time"
